Goal: Use online tool/utility: Use online tool/utility

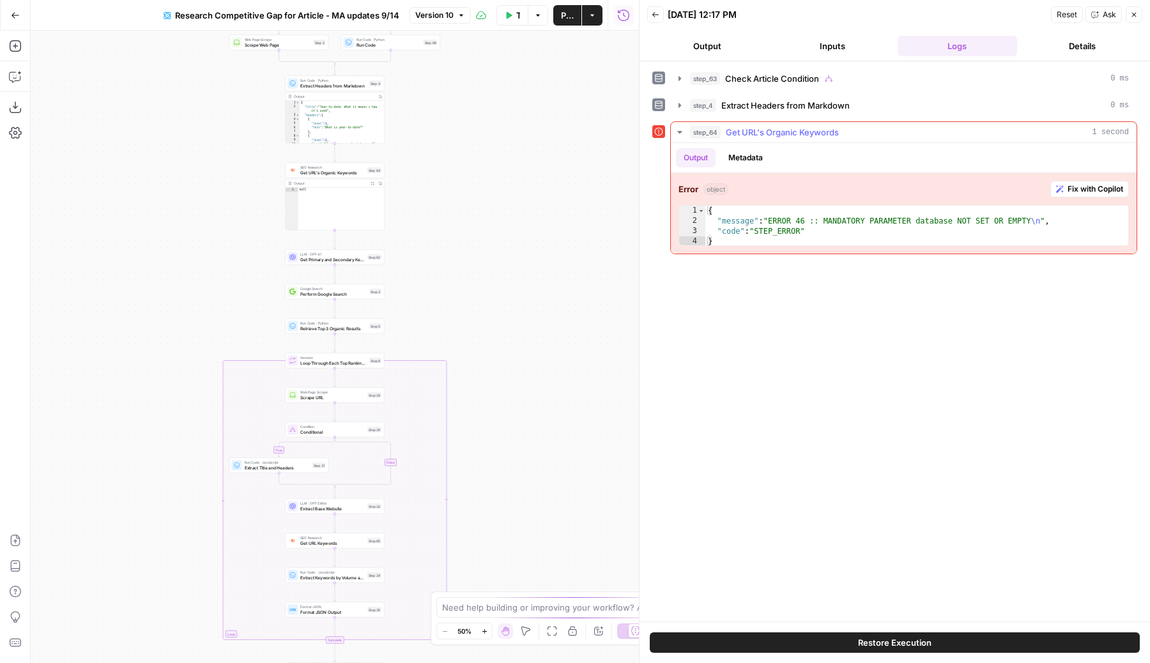
click at [753, 155] on button "Metadata" at bounding box center [746, 157] width 50 height 19
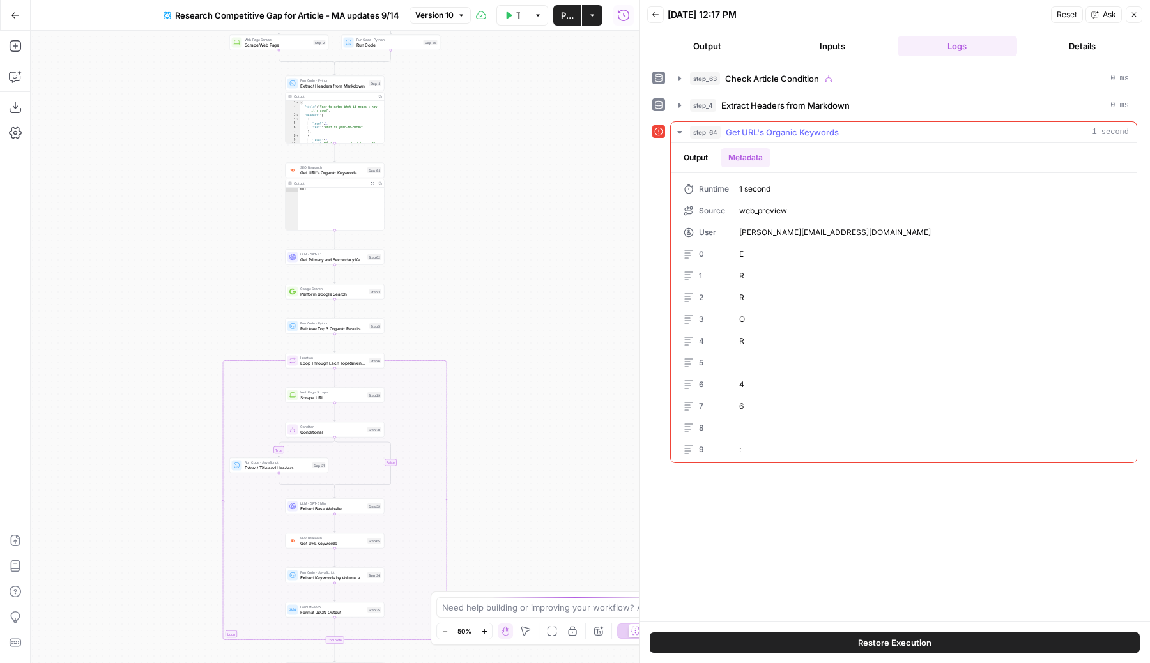
click at [701, 155] on button "Output" at bounding box center [696, 157] width 40 height 19
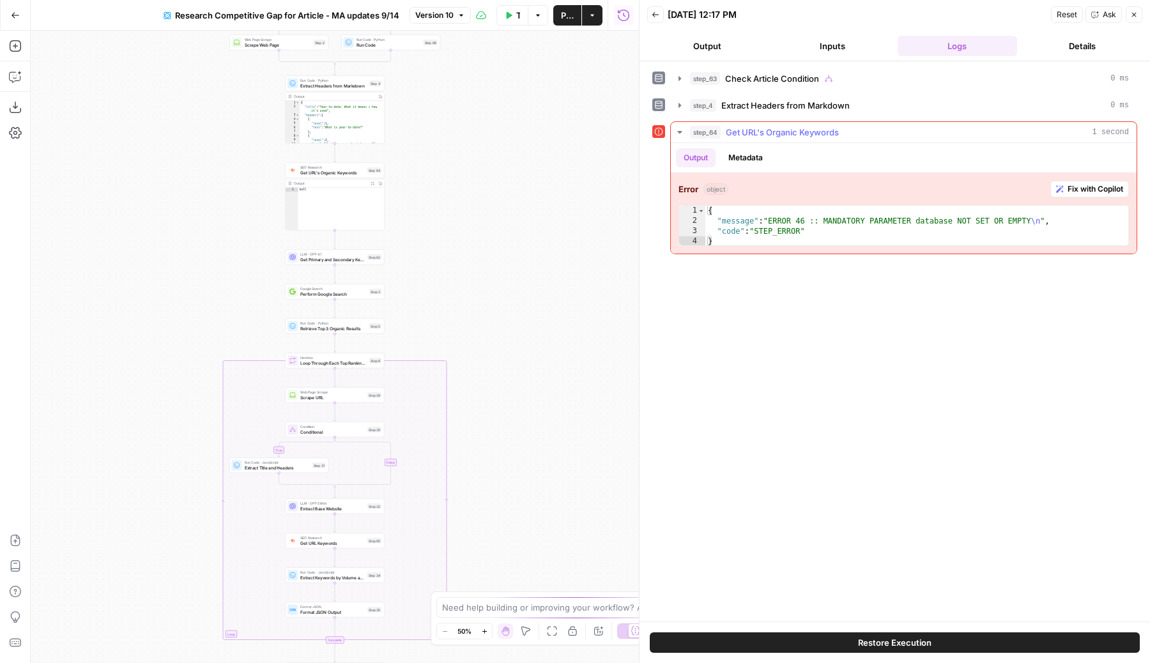
click at [758, 165] on button "Metadata" at bounding box center [746, 157] width 50 height 19
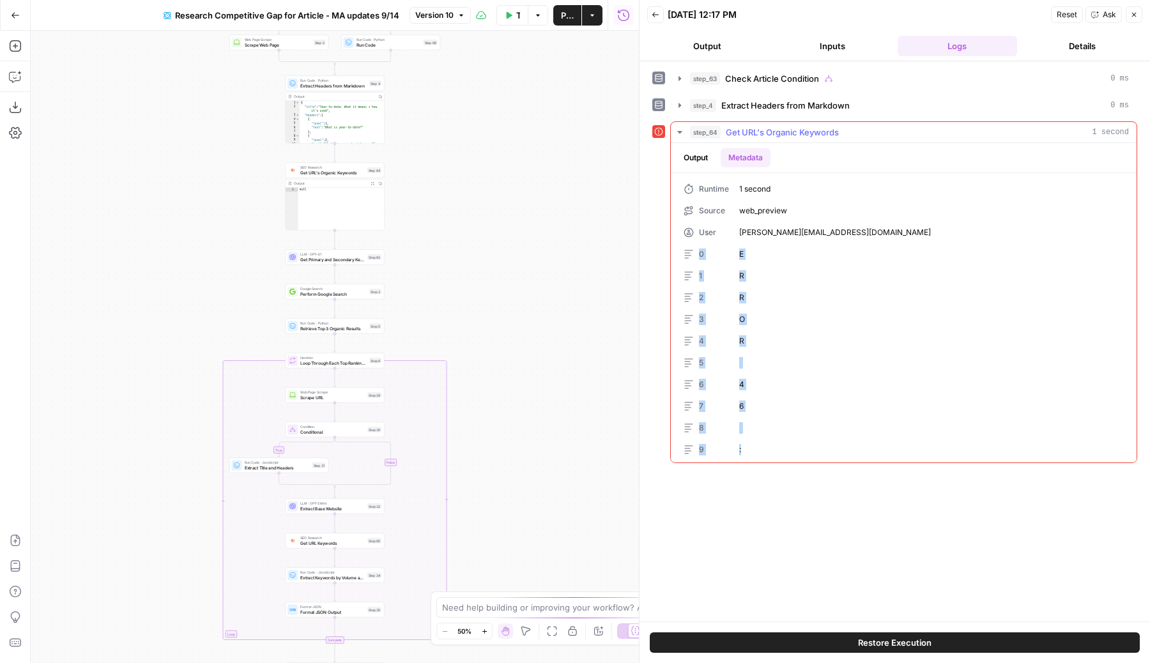
drag, startPoint x: 750, startPoint y: 453, endPoint x: 676, endPoint y: 257, distance: 209.4
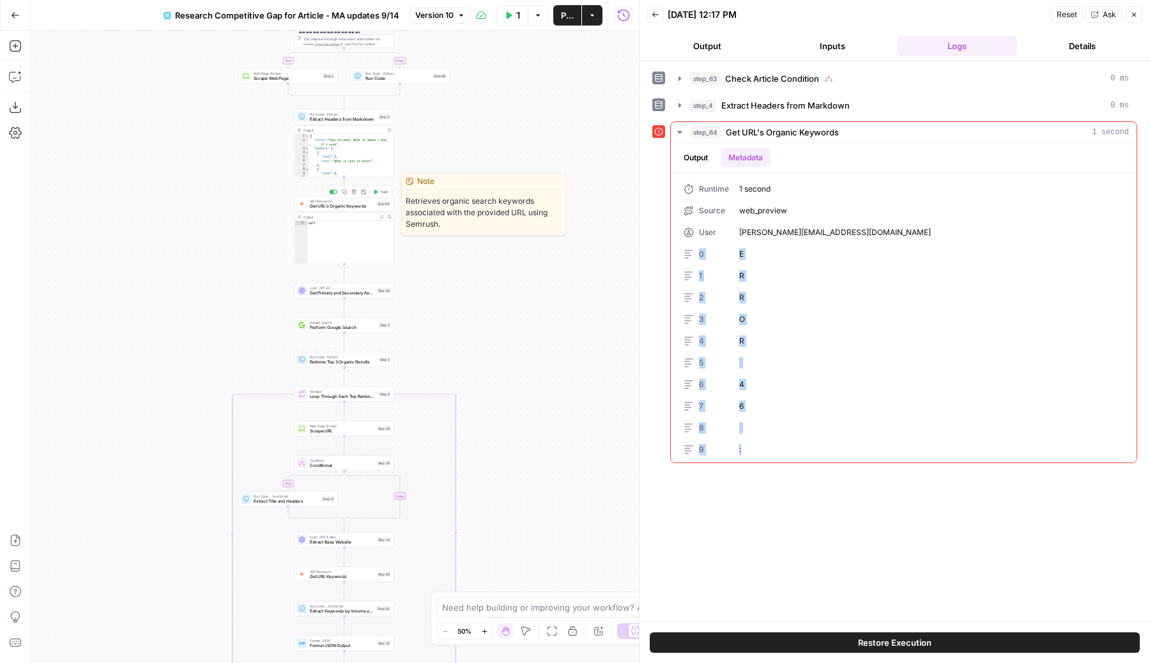
click at [360, 205] on span "Get URL's Organic Keywords" at bounding box center [342, 206] width 65 height 6
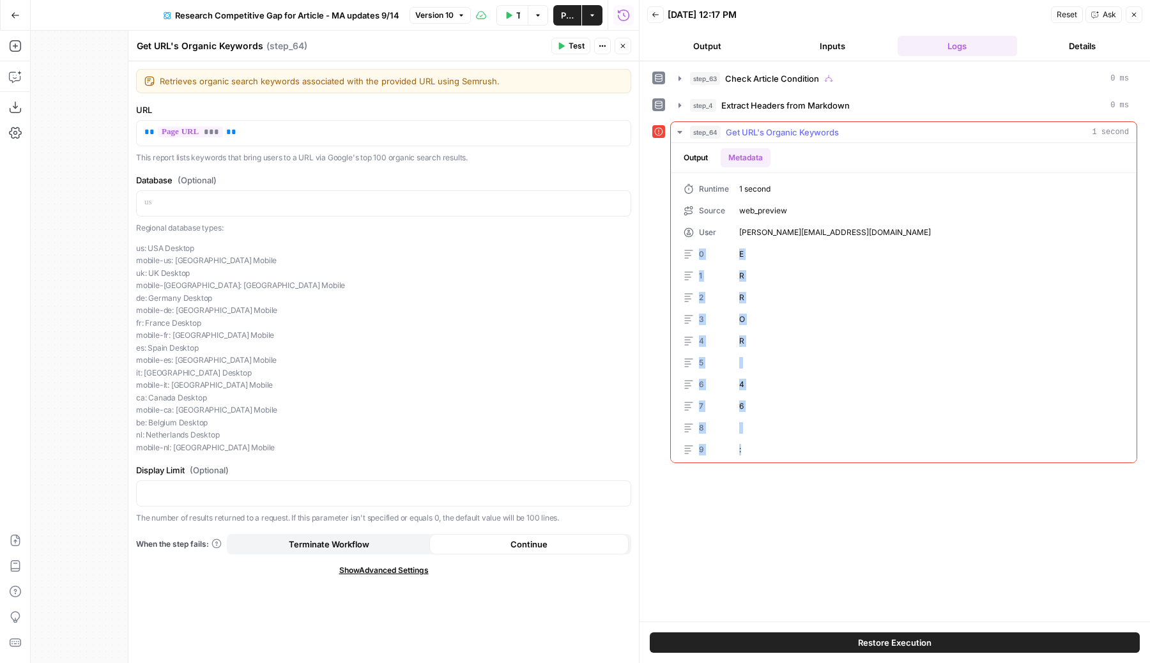
click at [692, 156] on button "Output" at bounding box center [696, 157] width 40 height 19
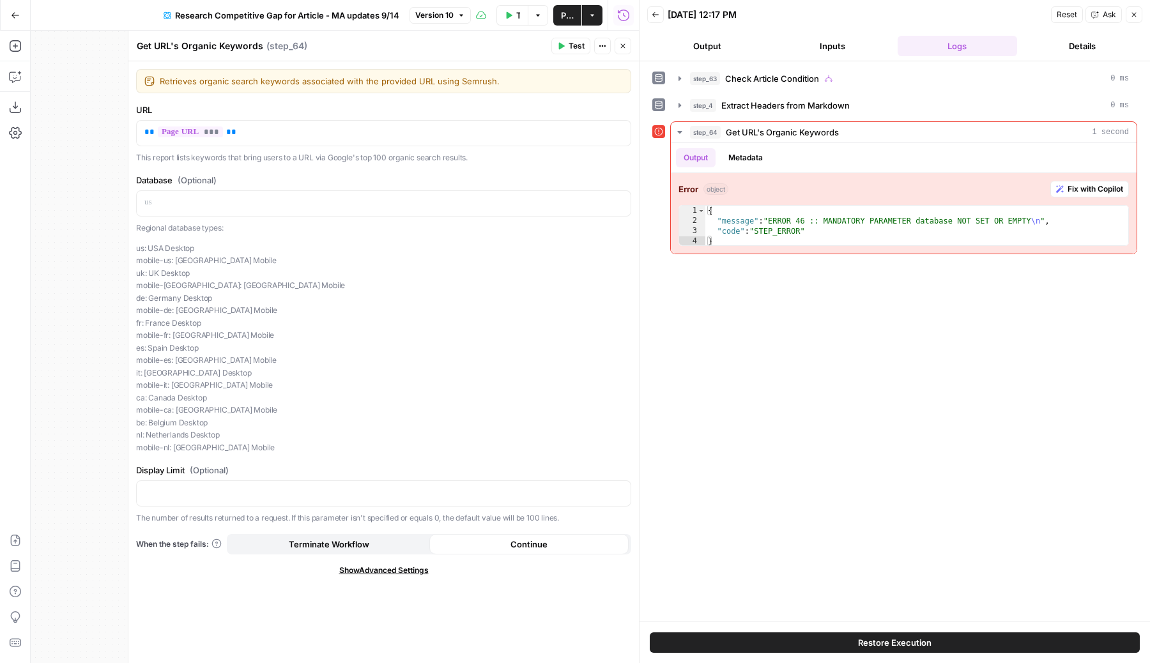
click at [385, 569] on span "Show Advanced Settings" at bounding box center [383, 570] width 89 height 11
click at [385, 569] on span "Hide Advanced Settings" at bounding box center [383, 570] width 86 height 11
click at [621, 44] on icon "button" at bounding box center [623, 46] width 4 height 4
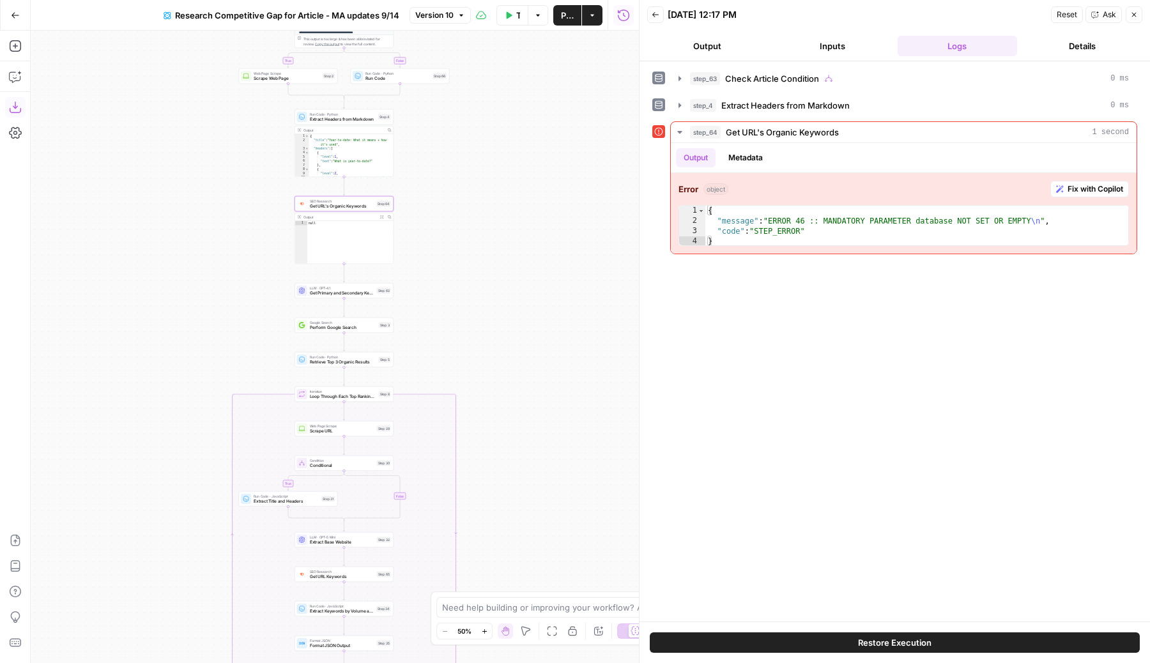
click at [11, 103] on icon "button" at bounding box center [15, 107] width 13 height 13
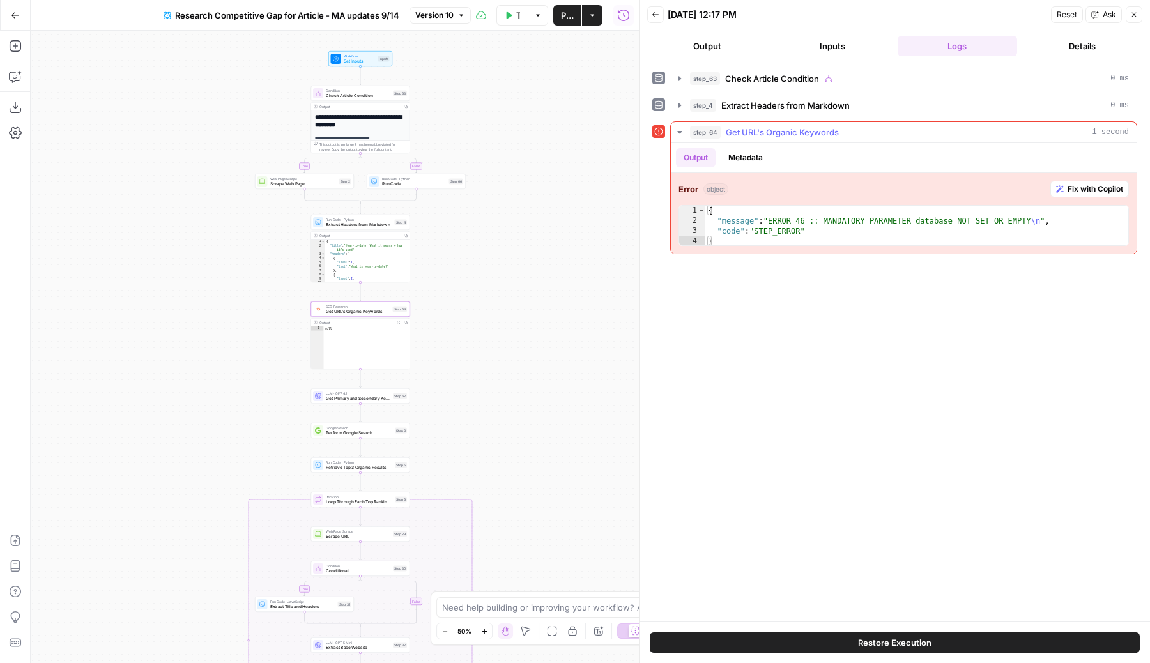
click at [776, 135] on span "Get URL's Organic Keywords" at bounding box center [782, 132] width 113 height 13
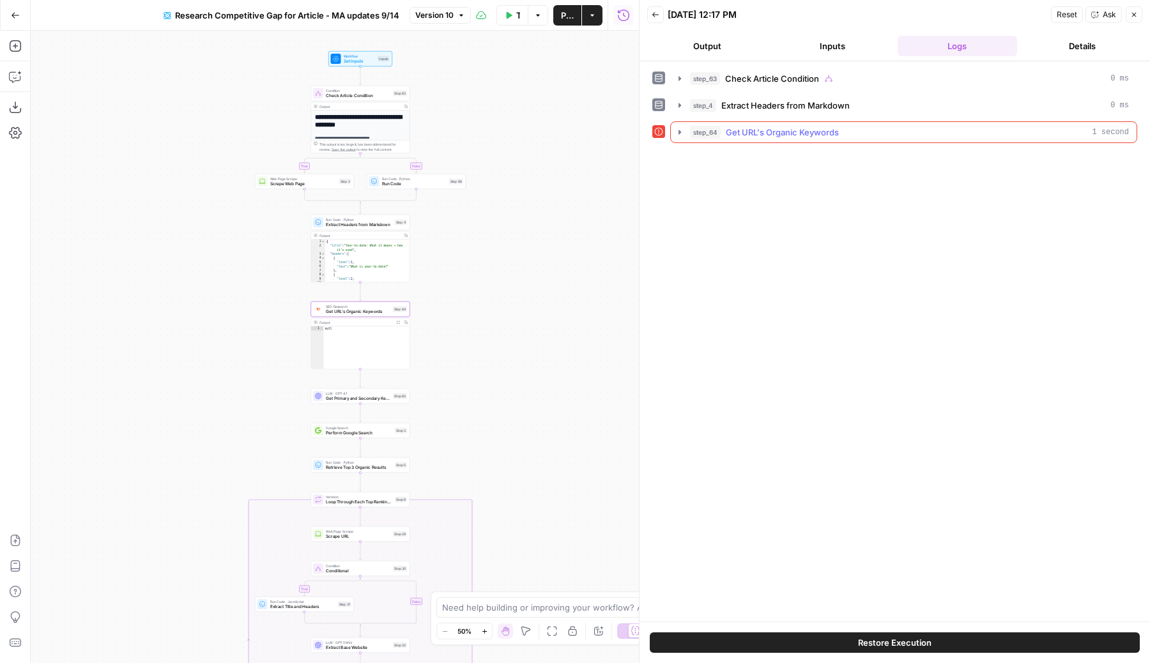
click at [776, 135] on span "Get URL's Organic Keywords" at bounding box center [782, 132] width 113 height 13
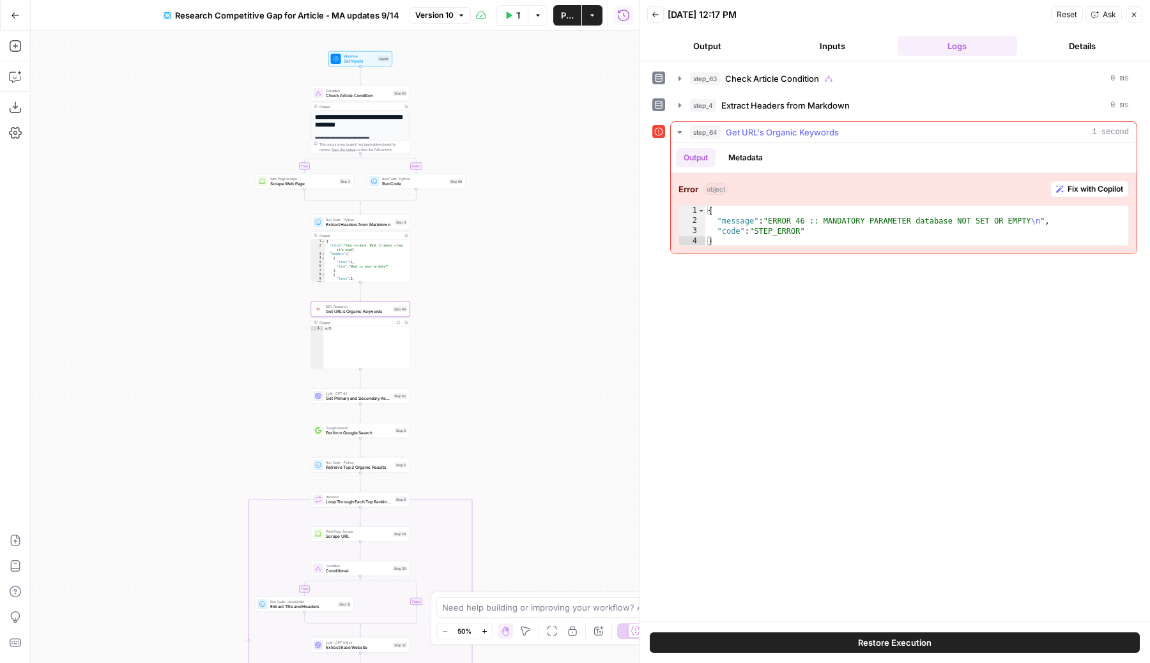
click at [775, 130] on span "Get URL's Organic Keywords" at bounding box center [782, 132] width 113 height 13
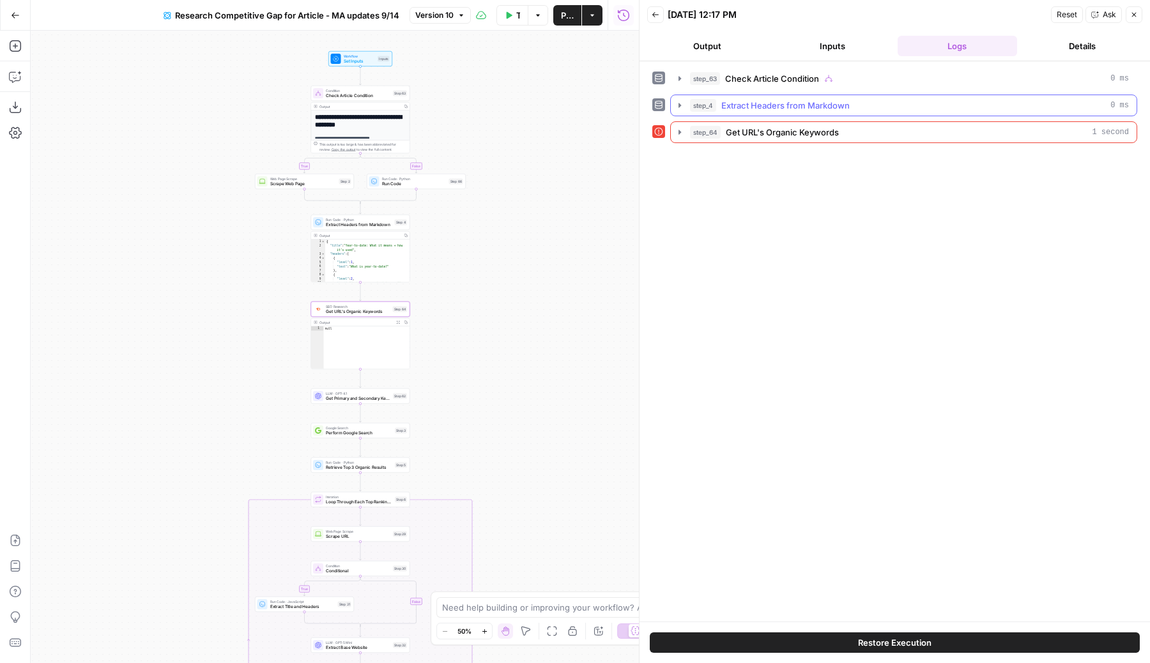
click at [753, 116] on div "step_4 Extract Headers from Markdown 0 ms" at bounding box center [903, 106] width 467 height 22
click at [754, 128] on span "Get URL's Organic Keywords" at bounding box center [782, 132] width 113 height 13
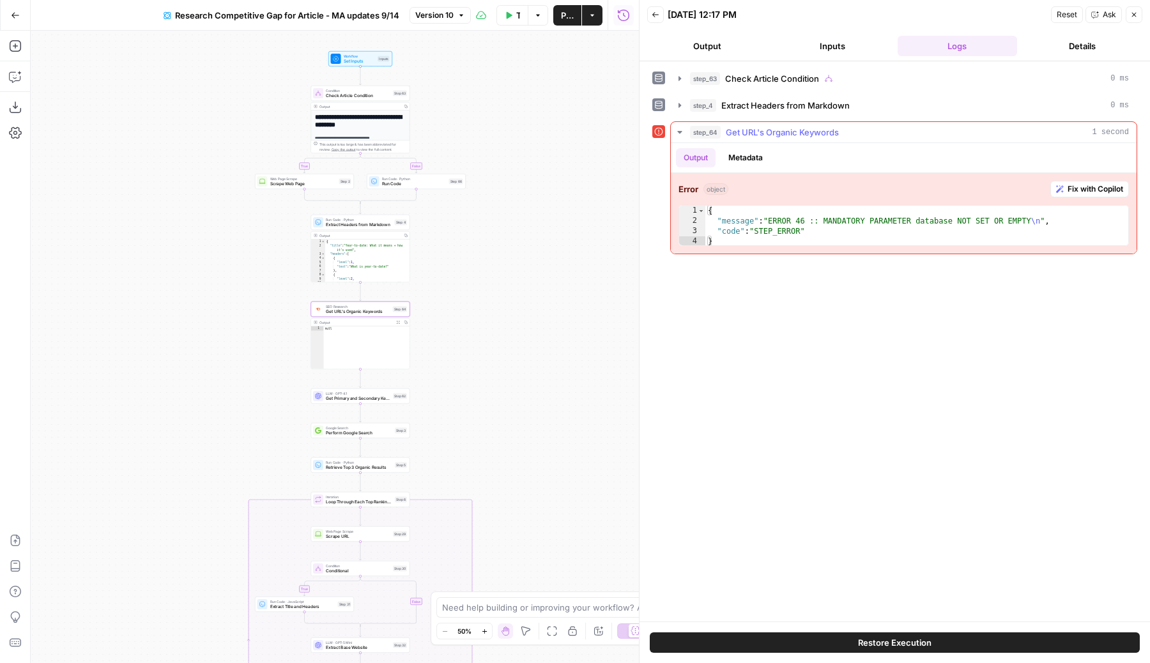
click at [699, 164] on button "Output" at bounding box center [696, 157] width 40 height 19
click at [742, 164] on button "Metadata" at bounding box center [746, 157] width 50 height 19
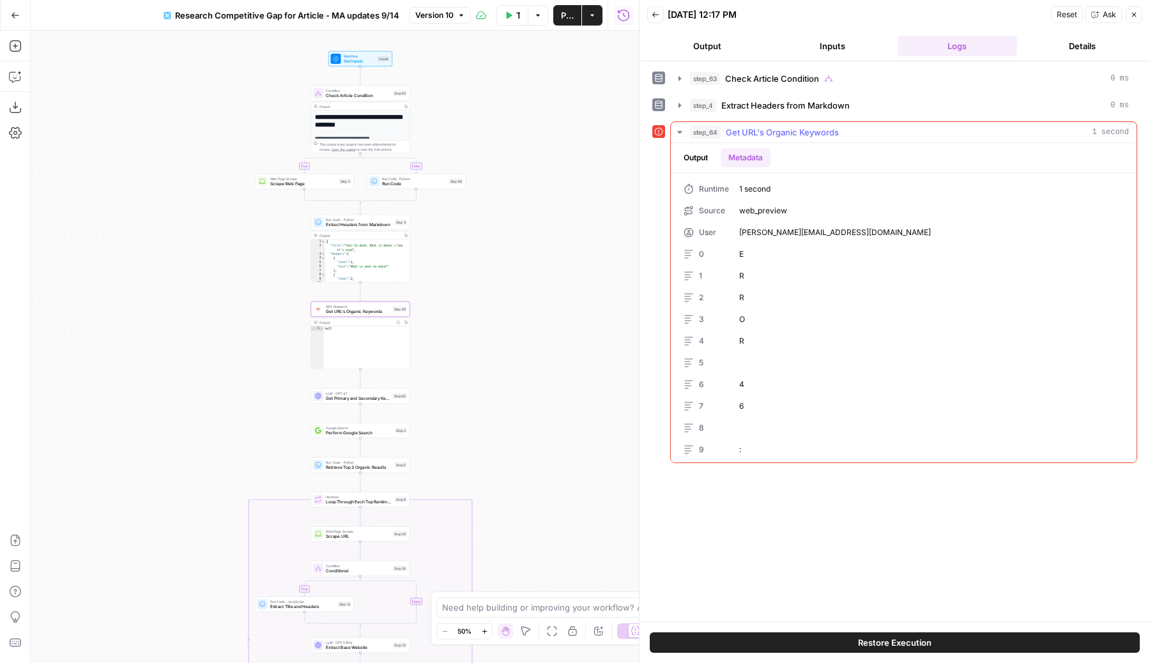
drag, startPoint x: 742, startPoint y: 164, endPoint x: 728, endPoint y: 164, distance: 14.7
click at [737, 164] on button "Metadata" at bounding box center [746, 157] width 50 height 19
click at [687, 164] on button "Output" at bounding box center [696, 157] width 40 height 19
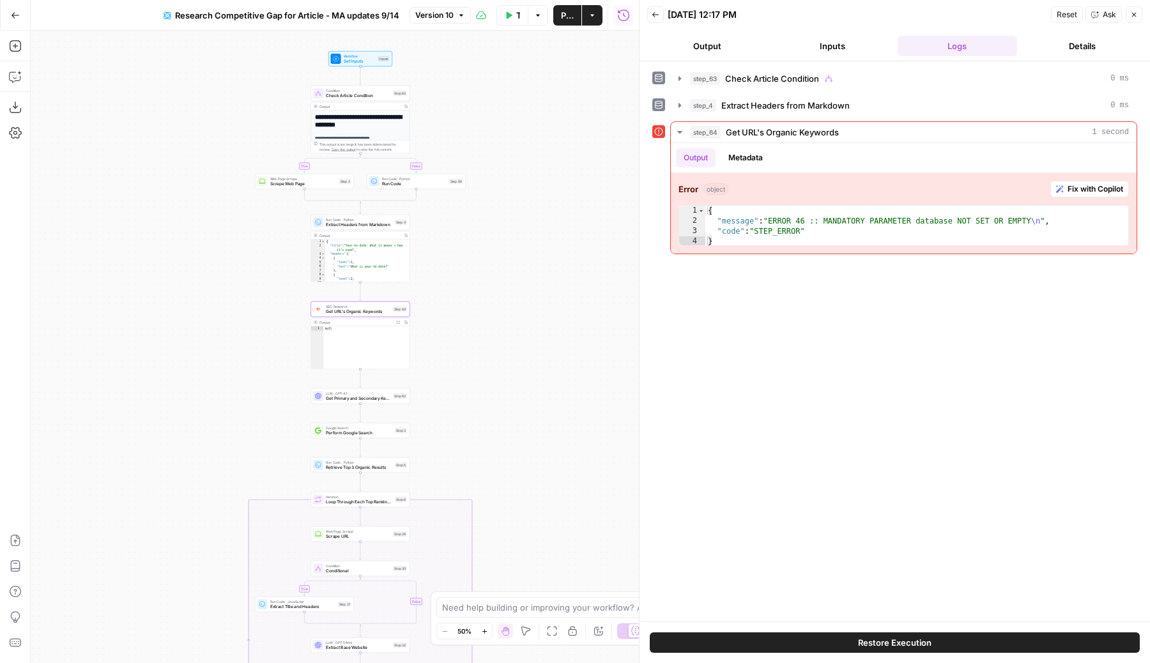
click at [784, 91] on div "step_63 Check Article Condition 0 ms step_4 Extract Headers from Markdown 0 ms …" at bounding box center [894, 161] width 485 height 187
click at [783, 103] on span "Extract Headers from Markdown" at bounding box center [785, 105] width 128 height 13
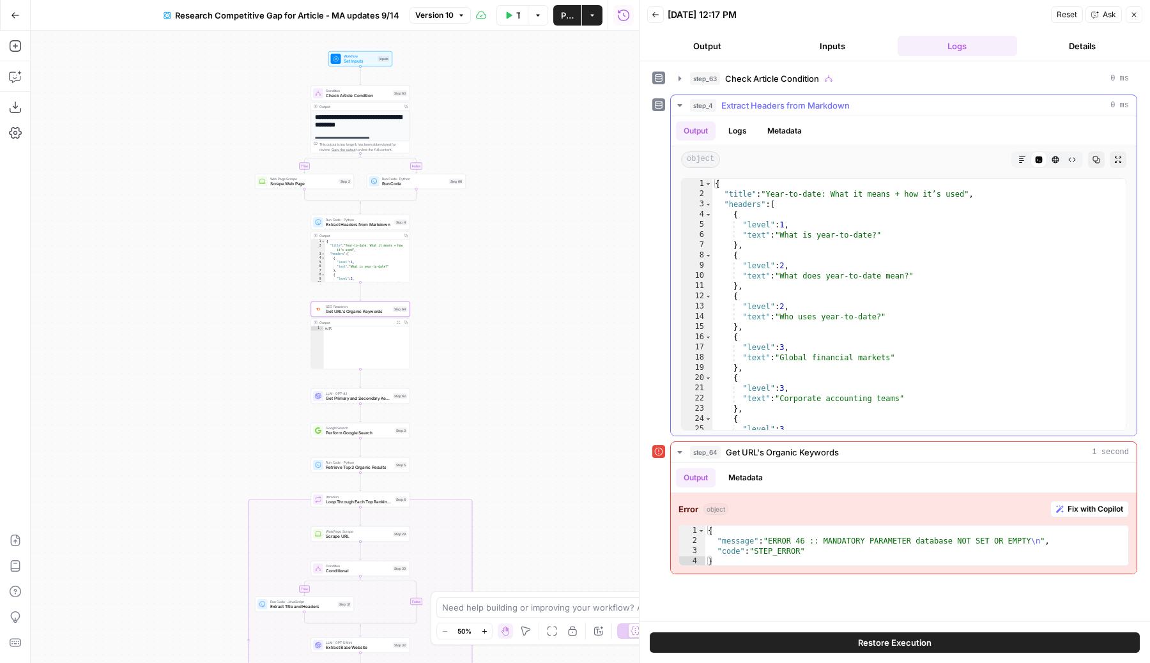
click at [795, 112] on button "step_4 Extract Headers from Markdown 0 ms" at bounding box center [904, 105] width 466 height 20
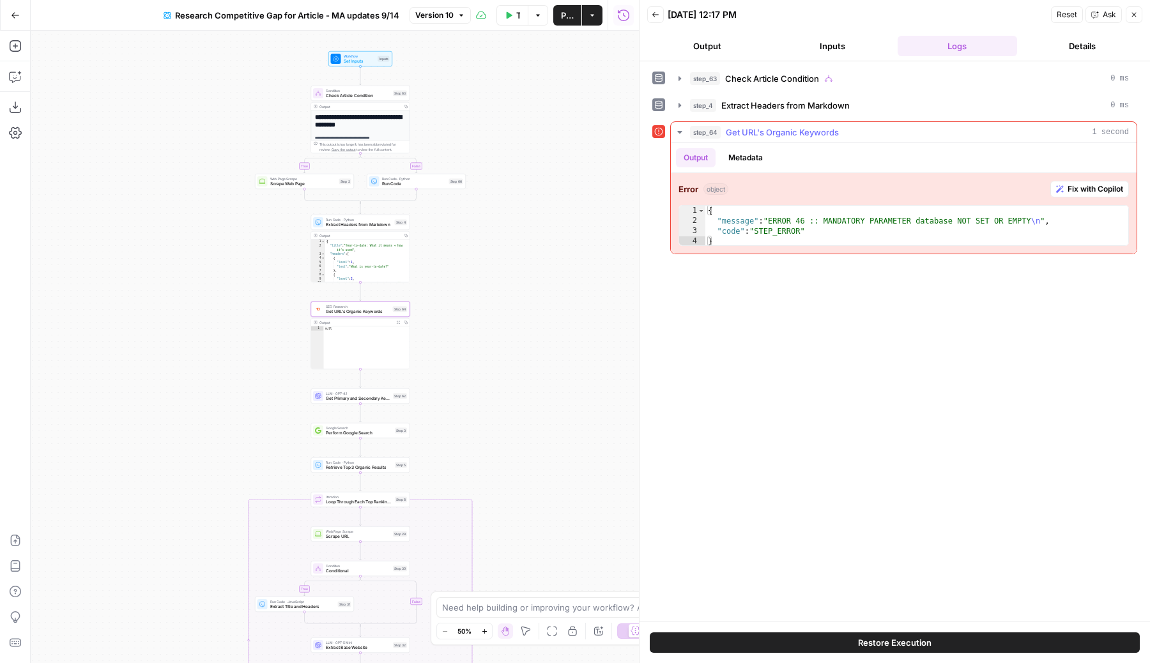
click at [745, 137] on span "Get URL's Organic Keywords" at bounding box center [782, 132] width 113 height 13
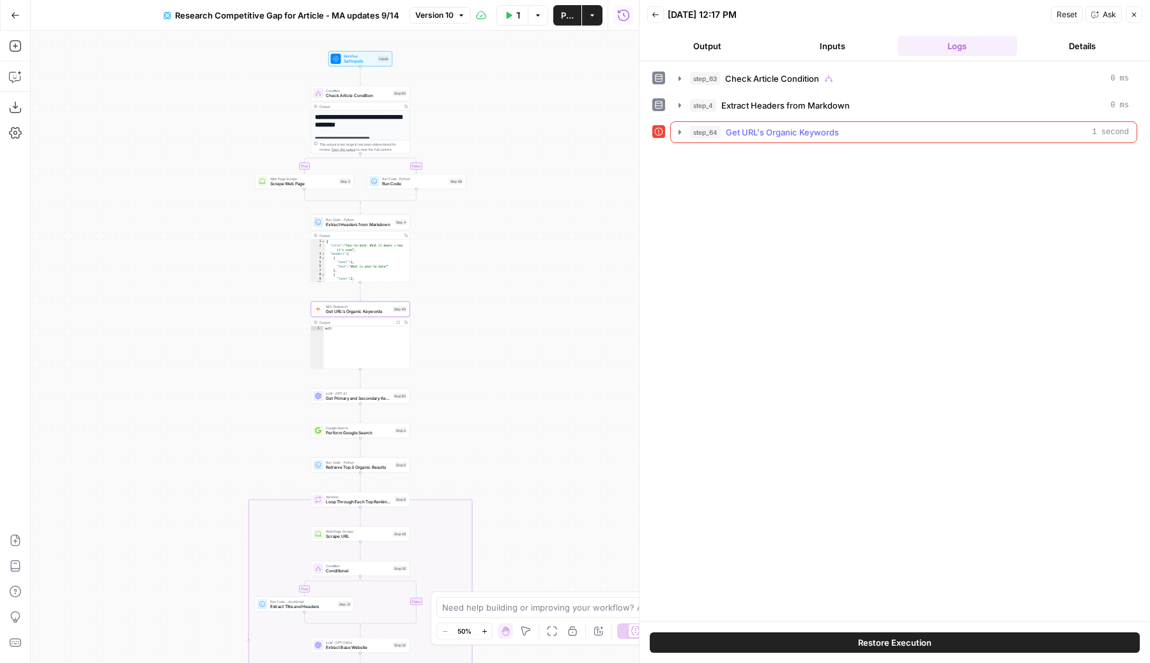
click at [745, 137] on span "Get URL's Organic Keywords" at bounding box center [782, 132] width 113 height 13
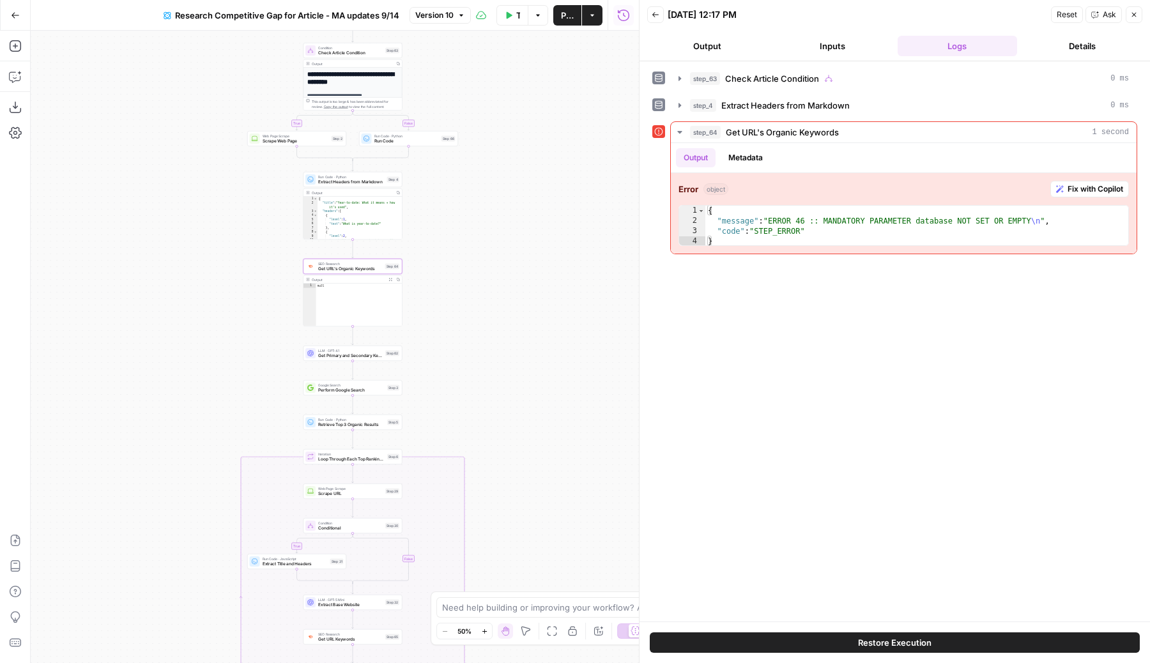
click at [552, 346] on div "**********" at bounding box center [335, 347] width 608 height 632
click at [1138, 9] on button "Close" at bounding box center [1134, 14] width 17 height 17
